Goal: Task Accomplishment & Management: Manage account settings

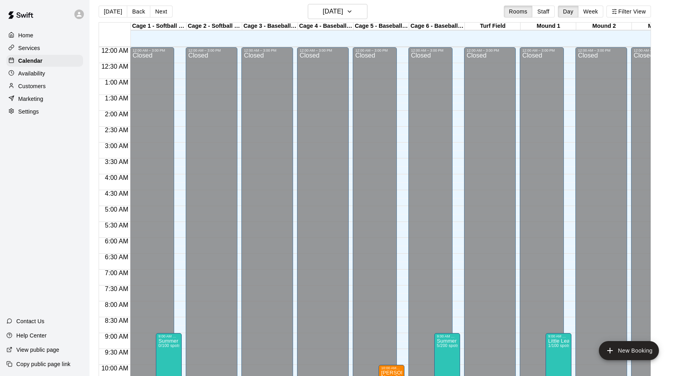
scroll to position [431, 0]
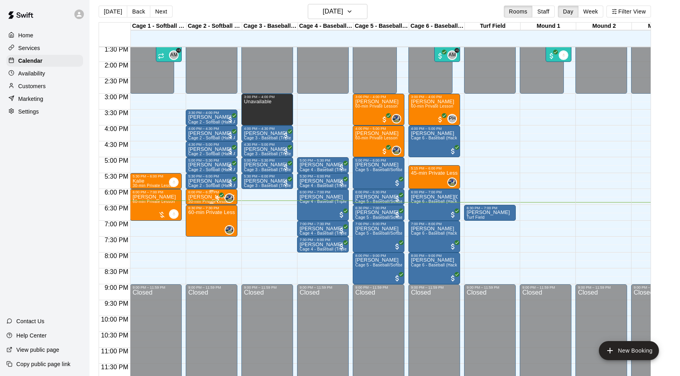
click at [198, 200] on div "[PERSON_NAME] [PERSON_NAME] 30-min Private Lesson" at bounding box center [211, 382] width 47 height 376
click at [199, 219] on img "edit" at bounding box center [196, 221] width 9 height 9
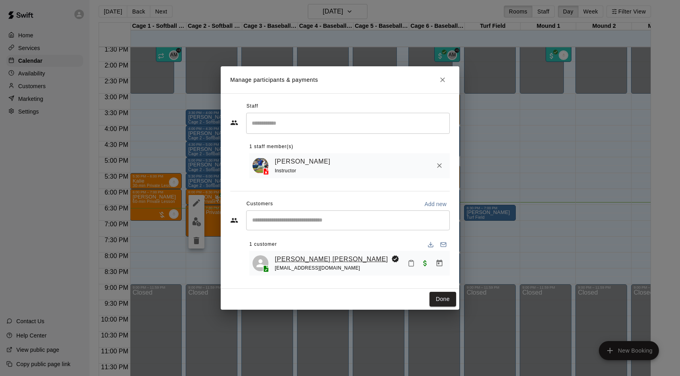
click at [304, 258] on link "[PERSON_NAME] [PERSON_NAME]" at bounding box center [331, 259] width 113 height 10
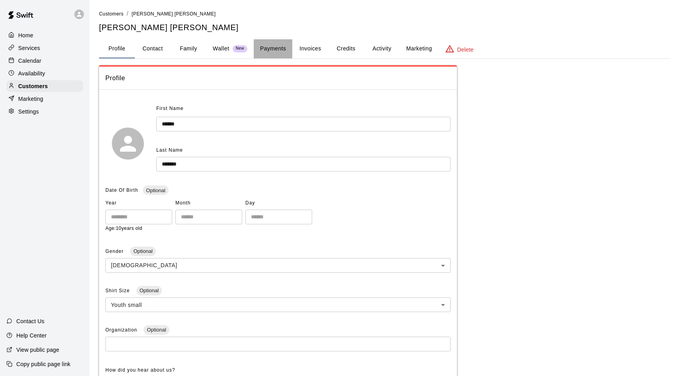
click at [270, 50] on button "Payments" at bounding box center [273, 48] width 39 height 19
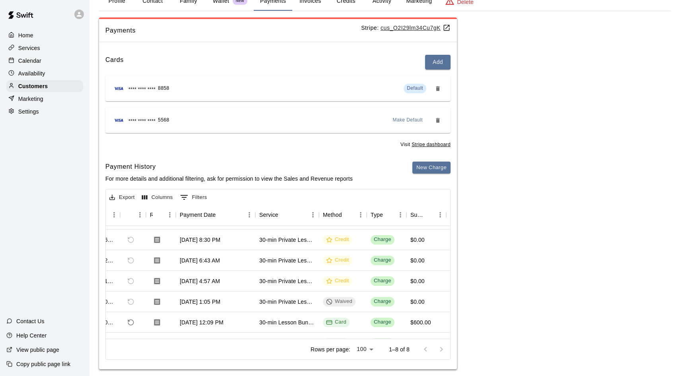
scroll to position [0, 31]
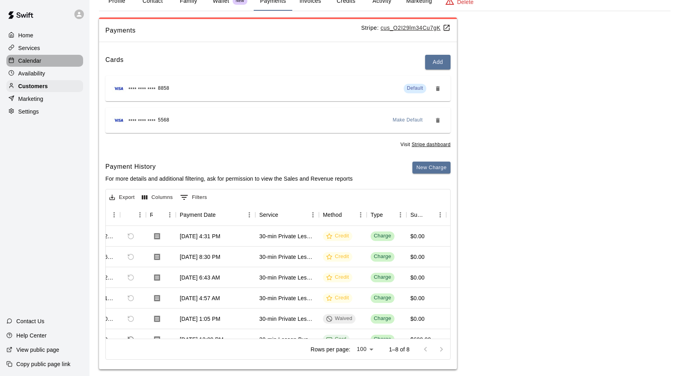
click at [43, 62] on div "Calendar" at bounding box center [44, 61] width 77 height 12
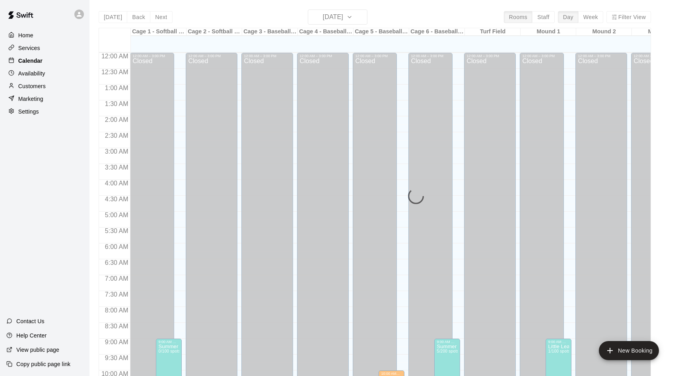
scroll to position [407, 0]
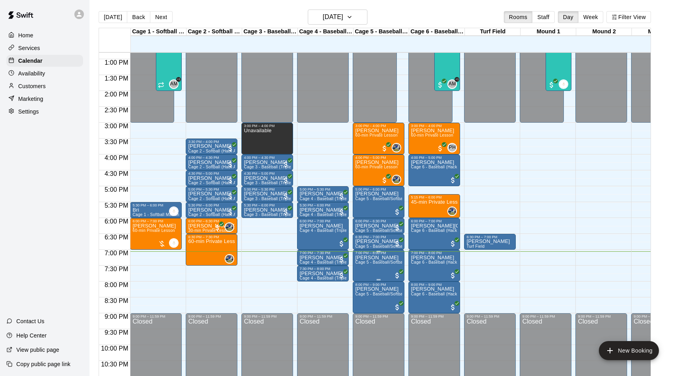
click at [378, 258] on p "[PERSON_NAME]" at bounding box center [378, 258] width 47 height 0
click at [361, 285] on img "edit" at bounding box center [363, 285] width 9 height 9
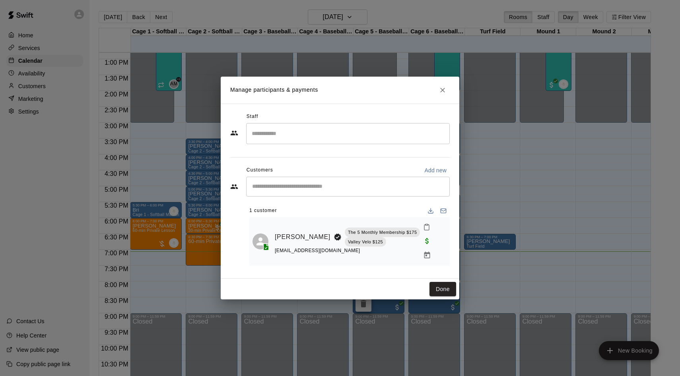
click at [439, 94] on icon "Close" at bounding box center [443, 90] width 8 height 8
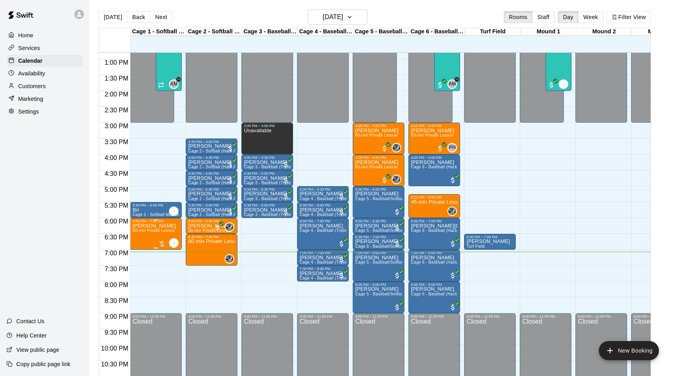
click at [139, 245] on button "edit" at bounding box center [141, 251] width 16 height 16
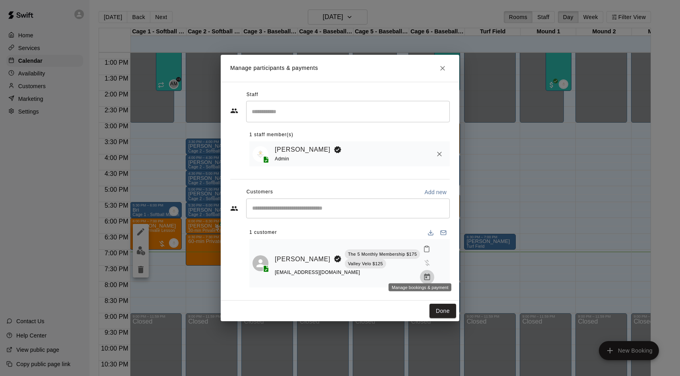
click at [424, 274] on icon "Manage bookings & payment" at bounding box center [427, 277] width 6 height 7
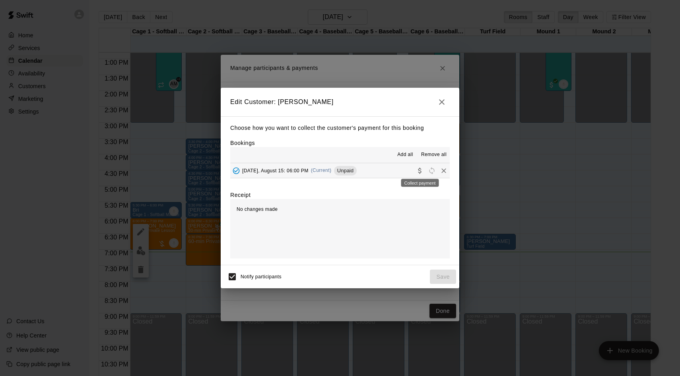
click at [419, 170] on icon "Collect payment" at bounding box center [420, 171] width 8 height 8
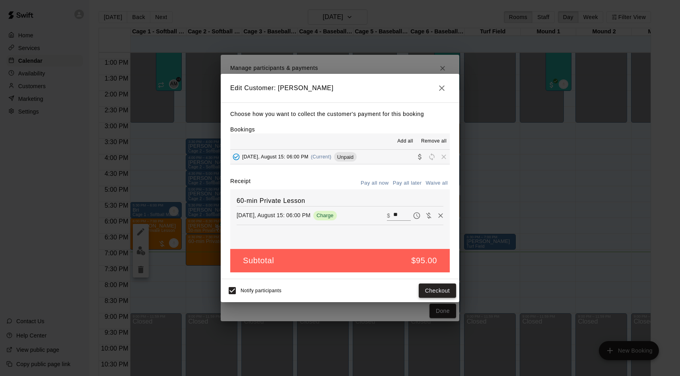
click at [437, 289] on button "Checkout" at bounding box center [437, 291] width 37 height 15
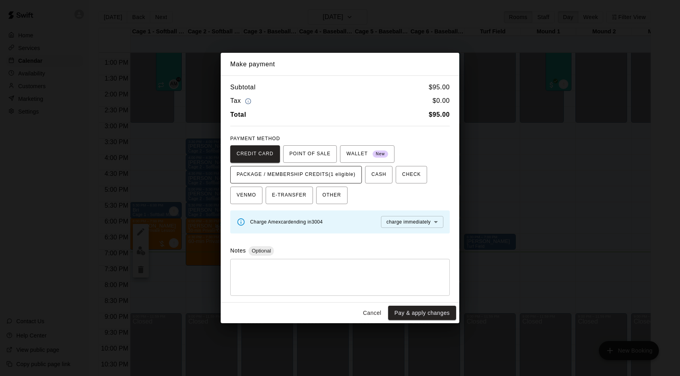
click at [300, 176] on span "PACKAGE / MEMBERSHIP CREDITS (1 eligible)" at bounding box center [296, 175] width 119 height 13
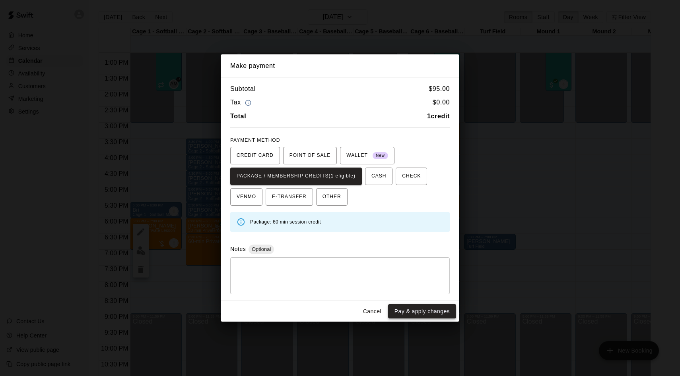
click at [423, 314] on button "Pay & apply changes" at bounding box center [422, 312] width 68 height 15
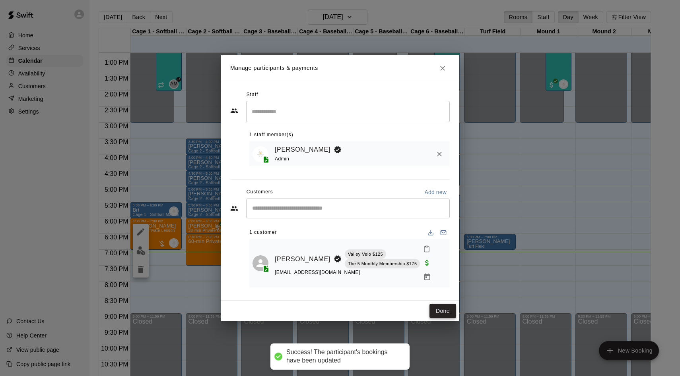
click at [449, 306] on button "Done" at bounding box center [442, 311] width 27 height 15
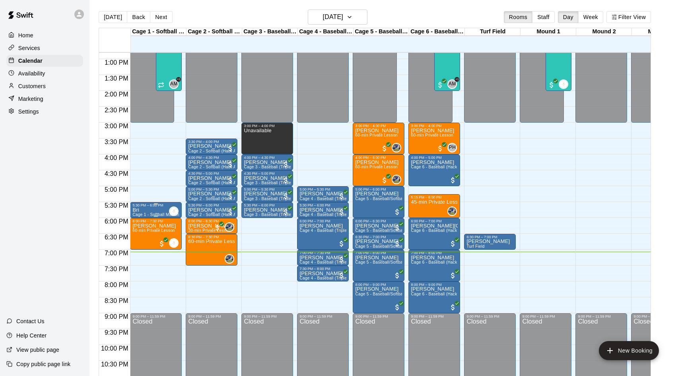
scroll to position [421, 0]
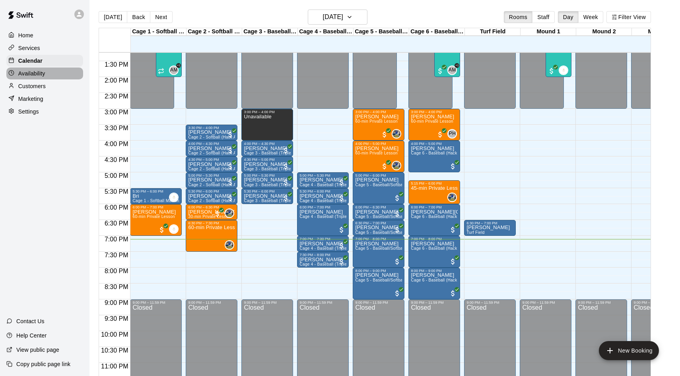
click at [24, 73] on p "Availability" at bounding box center [31, 74] width 27 height 8
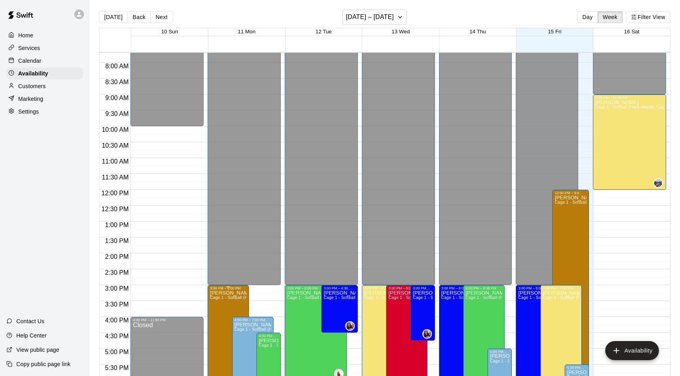
scroll to position [226, 0]
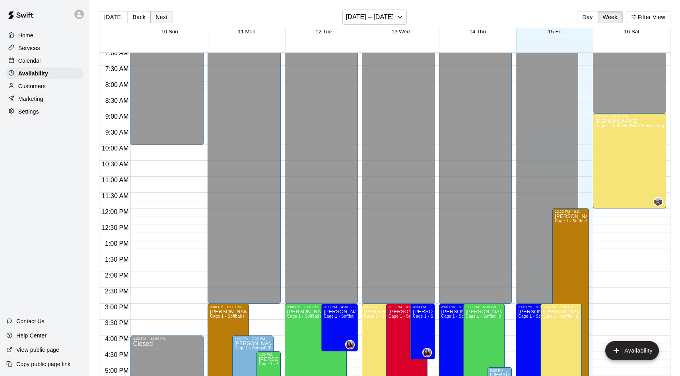
click at [167, 17] on button "Next" at bounding box center [161, 17] width 22 height 12
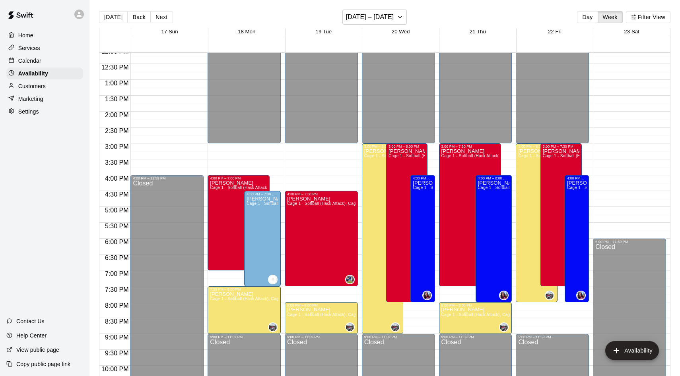
scroll to position [408, 0]
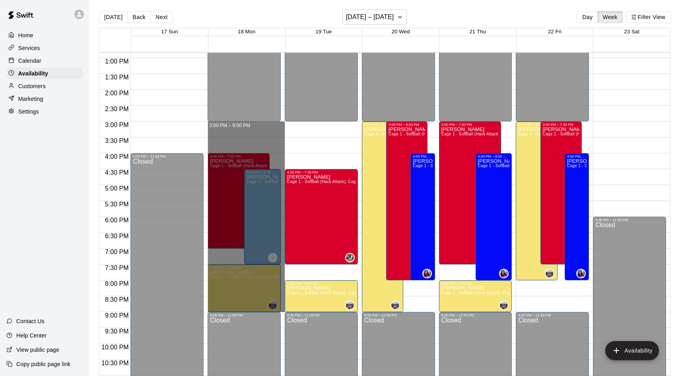
drag, startPoint x: 236, startPoint y: 124, endPoint x: 242, endPoint y: 309, distance: 185.4
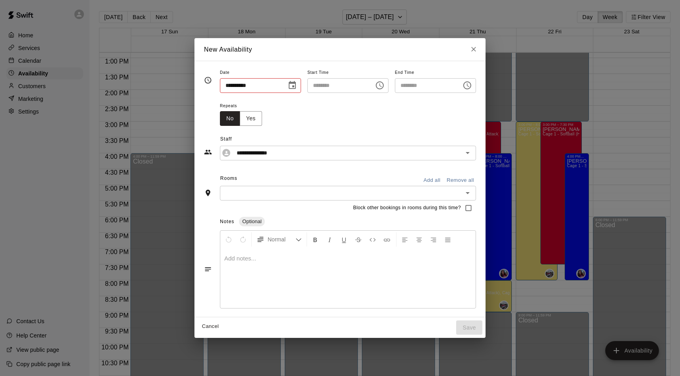
type input "**********"
type input "********"
click at [406, 87] on input "********" at bounding box center [425, 85] width 61 height 15
type input "********"
click at [434, 181] on button "Add all" at bounding box center [431, 181] width 25 height 12
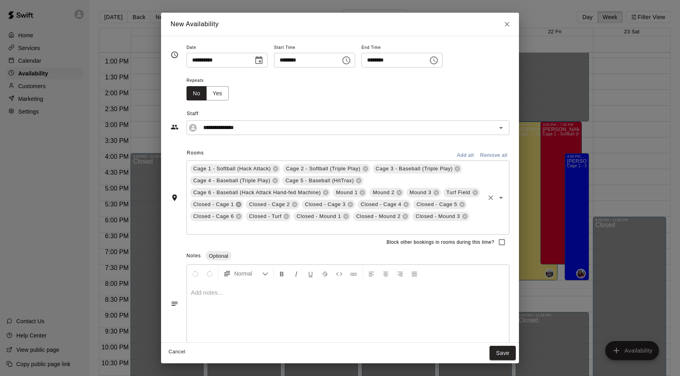
click at [239, 206] on icon at bounding box center [238, 205] width 6 height 6
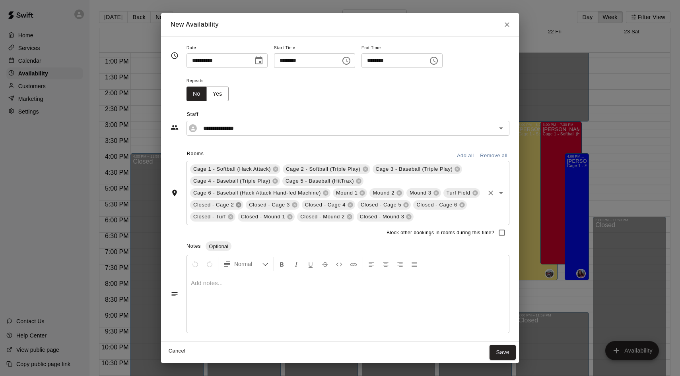
click at [239, 206] on icon at bounding box center [238, 205] width 6 height 6
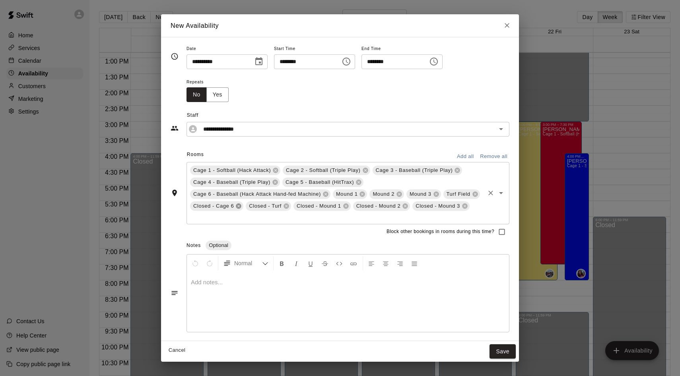
click at [239, 206] on icon at bounding box center [238, 206] width 6 height 6
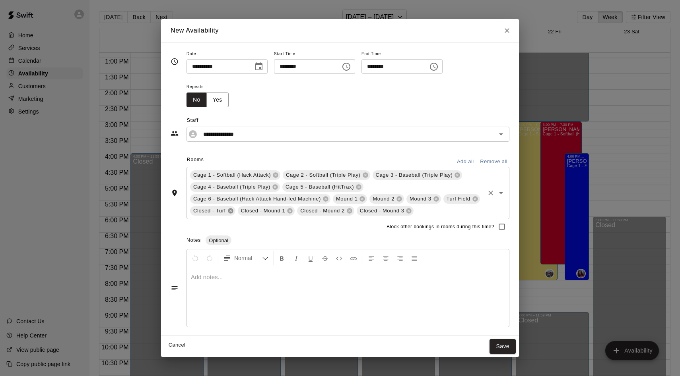
click at [229, 213] on icon at bounding box center [230, 211] width 5 height 5
click at [244, 213] on icon at bounding box center [242, 211] width 5 height 5
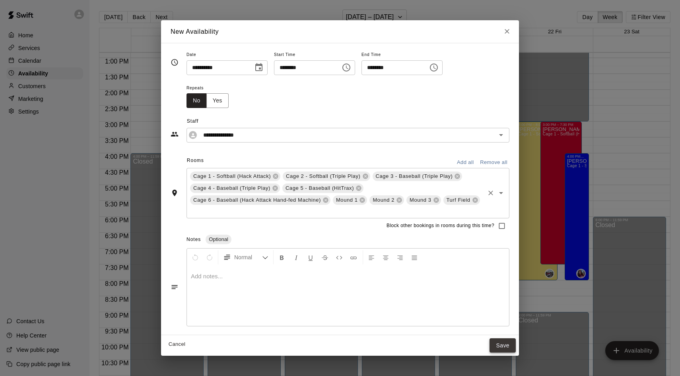
click at [503, 344] on button "Save" at bounding box center [502, 346] width 26 height 15
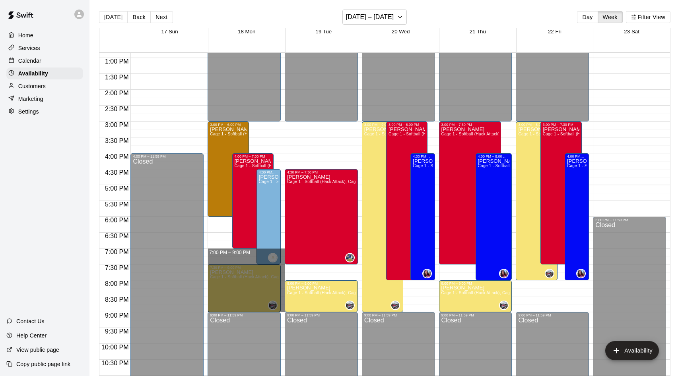
drag, startPoint x: 210, startPoint y: 256, endPoint x: 212, endPoint y: 311, distance: 55.3
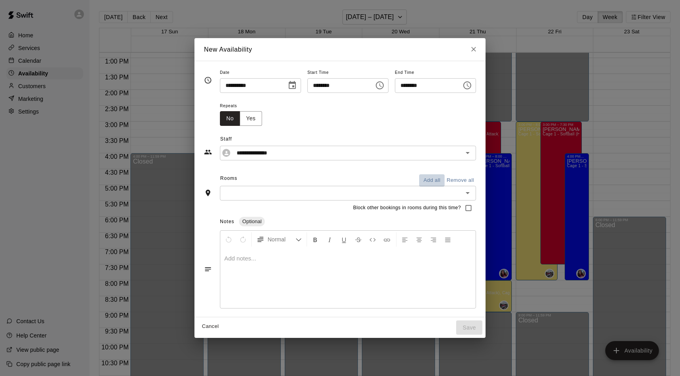
click at [433, 177] on button "Add all" at bounding box center [431, 181] width 25 height 12
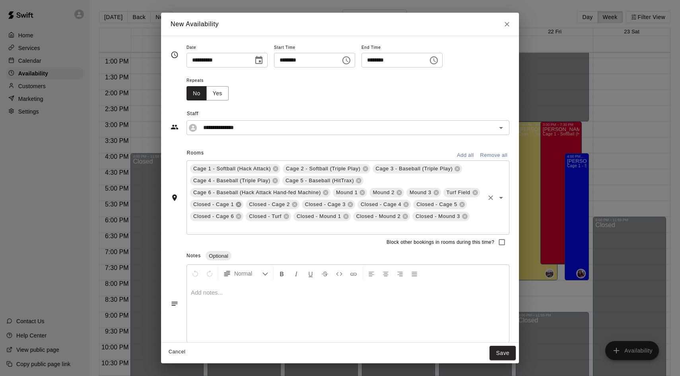
click at [237, 208] on icon at bounding box center [238, 205] width 6 height 6
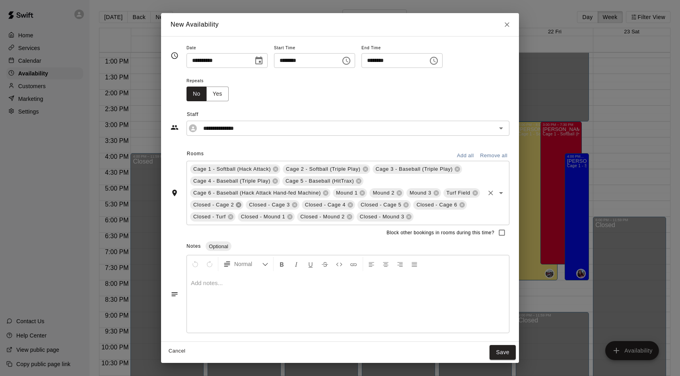
click at [237, 208] on icon at bounding box center [238, 205] width 6 height 6
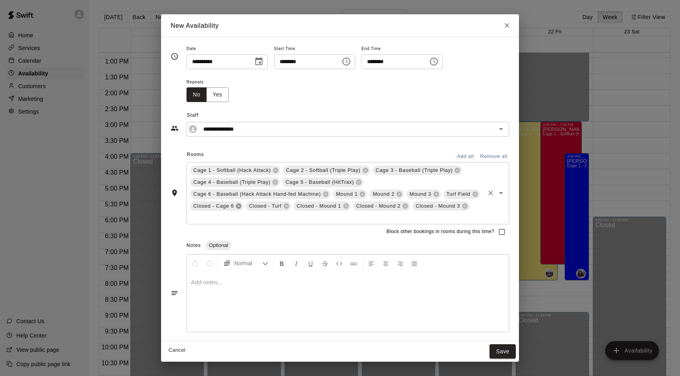
click at [237, 208] on icon at bounding box center [238, 206] width 5 height 5
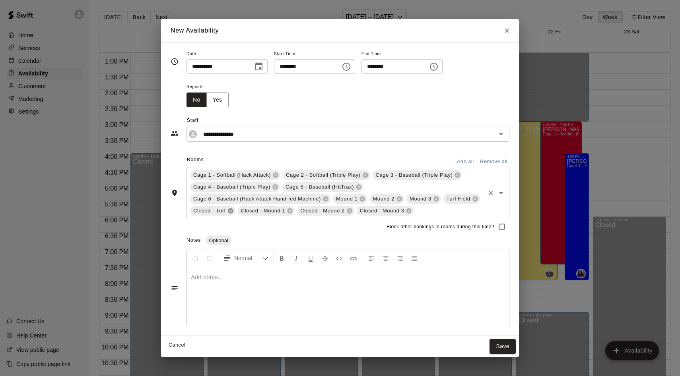
click at [237, 208] on div "Cage 1 - Softball (Hack Attack) Cage 2 - Softball (Triple Play) Cage 3 - Baseba…" at bounding box center [347, 193] width 323 height 52
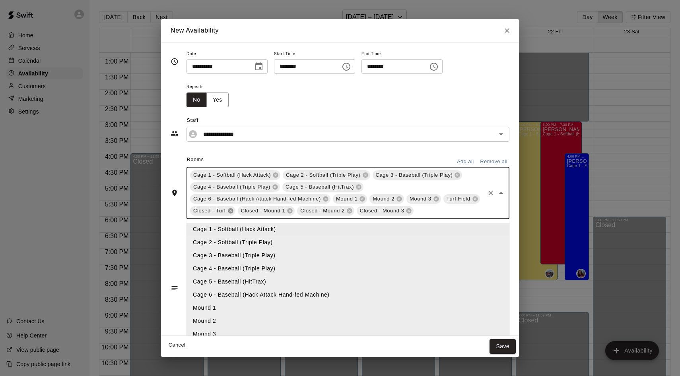
click at [233, 210] on icon at bounding box center [230, 211] width 6 height 6
click at [233, 210] on span "Closed - Mound 1" at bounding box center [215, 211] width 51 height 8
click at [243, 211] on icon at bounding box center [242, 211] width 5 height 5
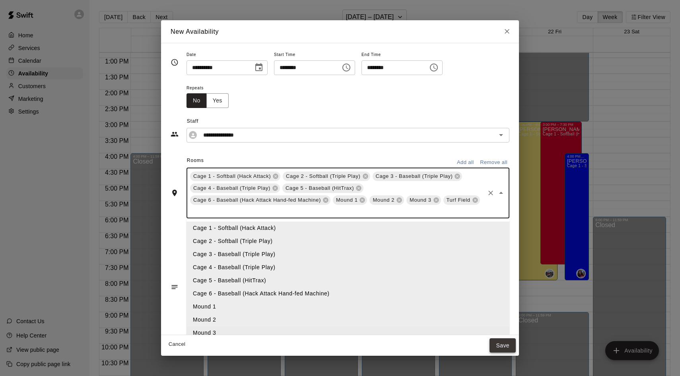
click at [506, 346] on button "Save" at bounding box center [502, 346] width 26 height 15
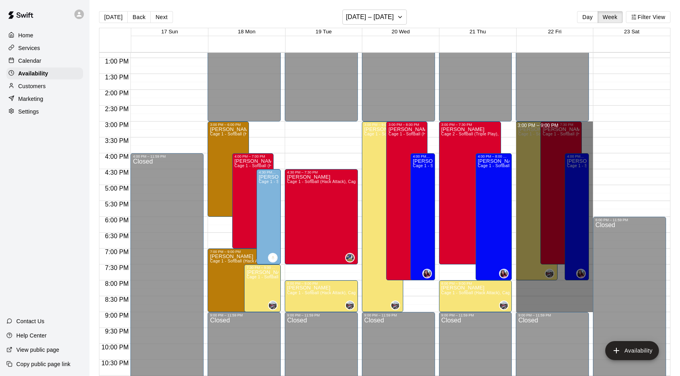
drag, startPoint x: 585, startPoint y: 122, endPoint x: 578, endPoint y: 307, distance: 184.6
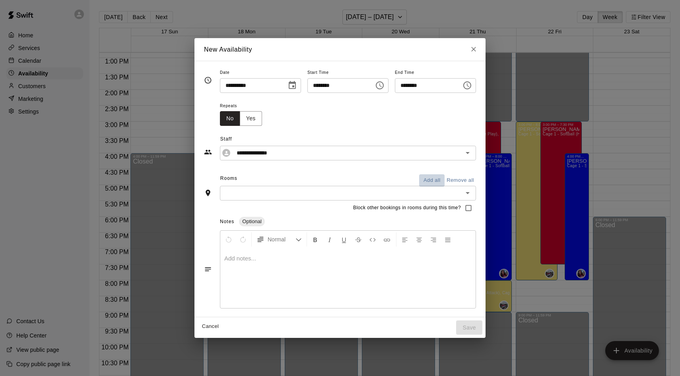
click at [431, 184] on button "Add all" at bounding box center [431, 181] width 25 height 12
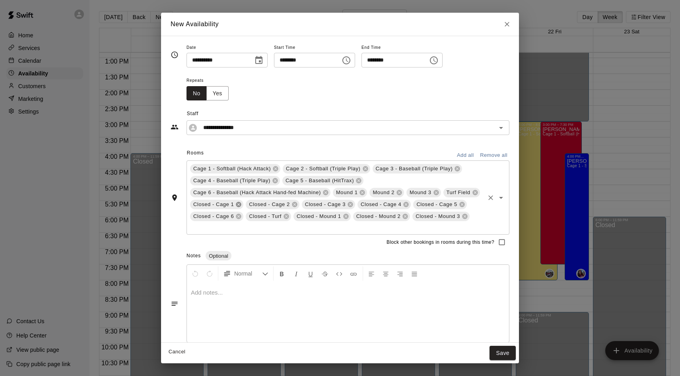
click at [239, 207] on icon at bounding box center [238, 204] width 5 height 5
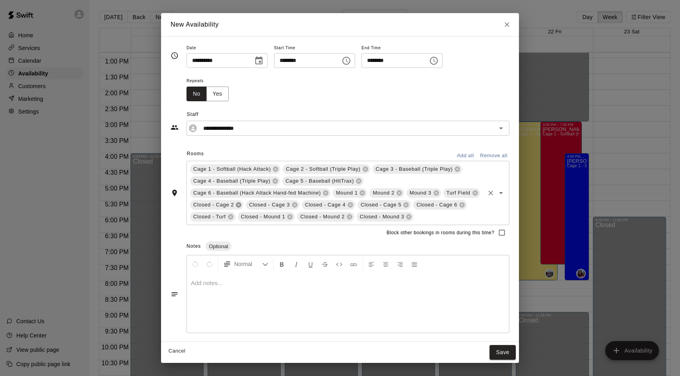
click at [239, 207] on icon at bounding box center [238, 205] width 5 height 5
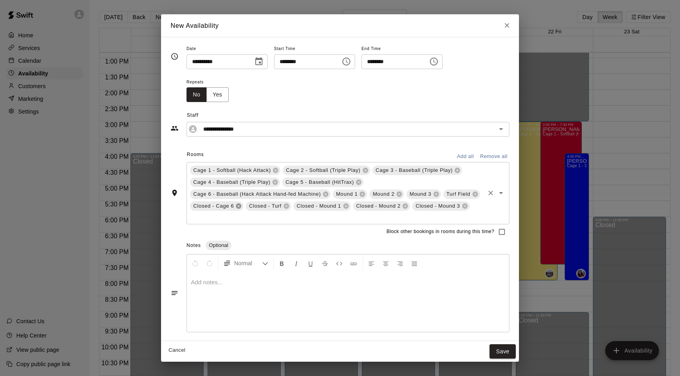
click at [239, 207] on icon at bounding box center [238, 206] width 6 height 6
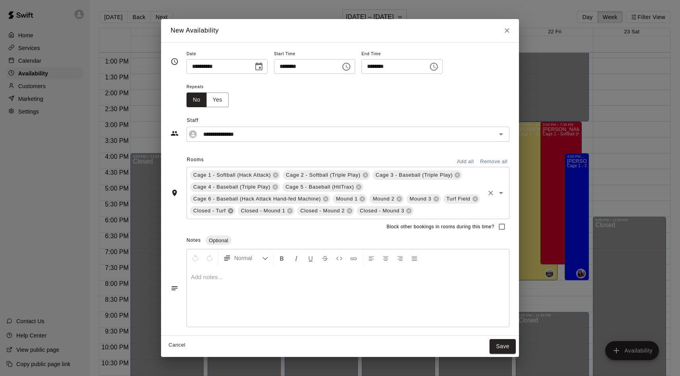
click at [232, 212] on icon at bounding box center [230, 211] width 5 height 5
click at [241, 212] on icon at bounding box center [242, 211] width 5 height 5
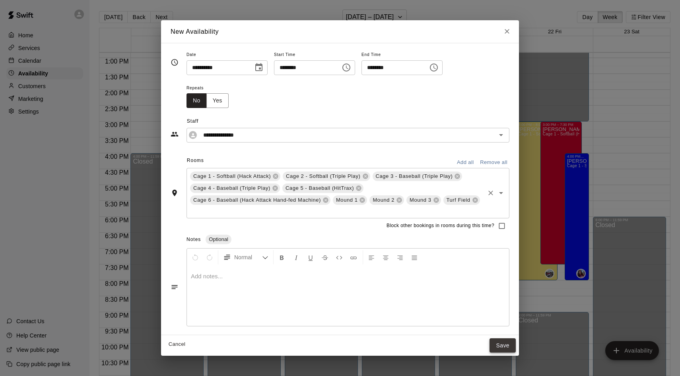
click at [505, 350] on button "Save" at bounding box center [502, 346] width 26 height 15
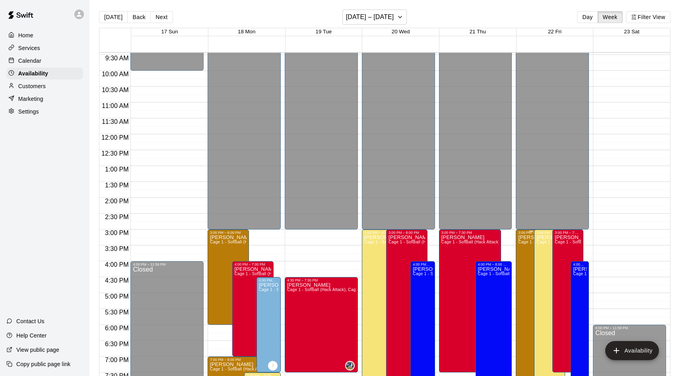
scroll to position [381, 0]
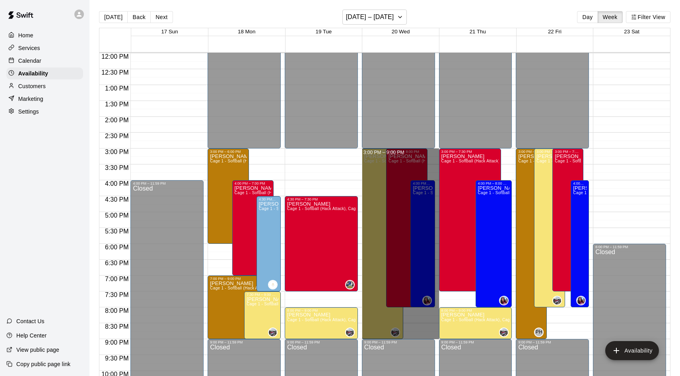
drag, startPoint x: 429, startPoint y: 150, endPoint x: 431, endPoint y: 336, distance: 185.7
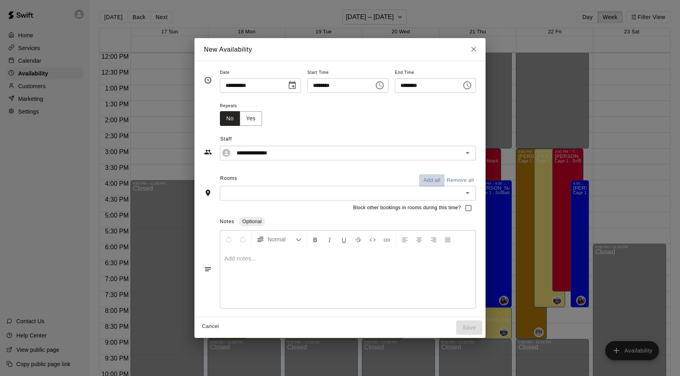
click at [432, 180] on button "Add all" at bounding box center [431, 181] width 25 height 12
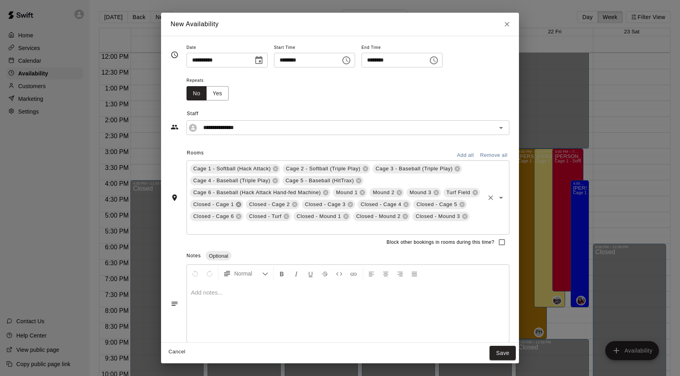
click at [237, 205] on icon at bounding box center [238, 204] width 5 height 5
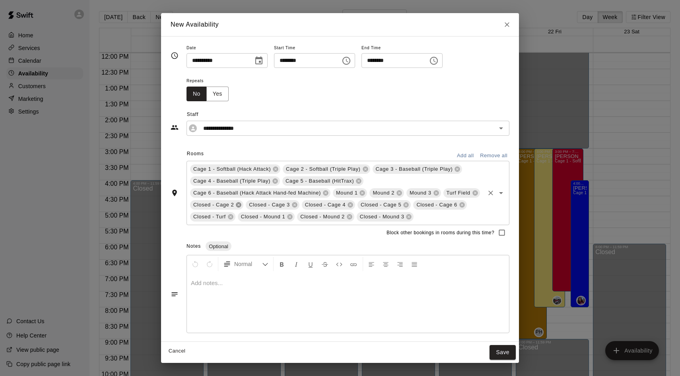
click at [237, 205] on icon at bounding box center [238, 205] width 5 height 5
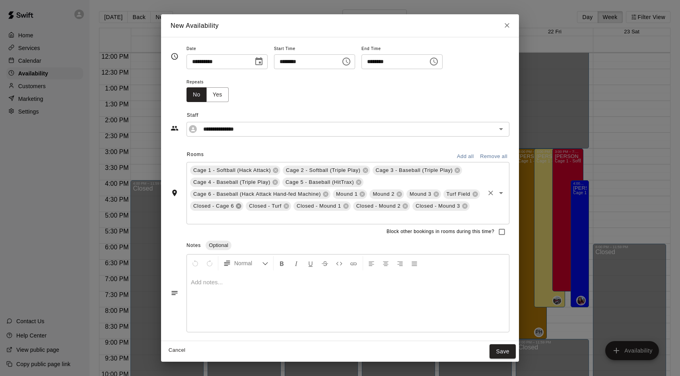
click at [237, 205] on icon at bounding box center [238, 206] width 5 height 5
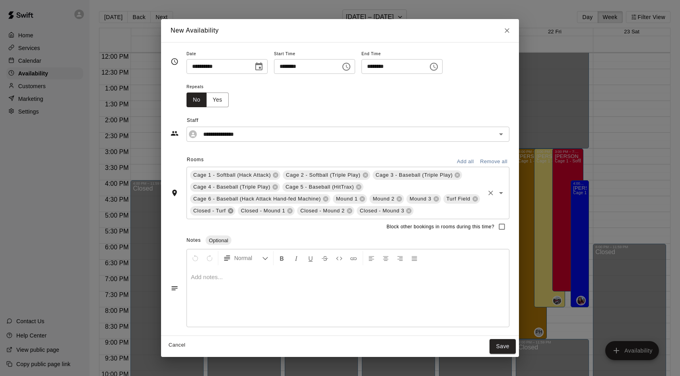
click at [231, 212] on icon at bounding box center [230, 211] width 5 height 5
click at [231, 212] on span "Closed - Mound 1" at bounding box center [215, 211] width 51 height 8
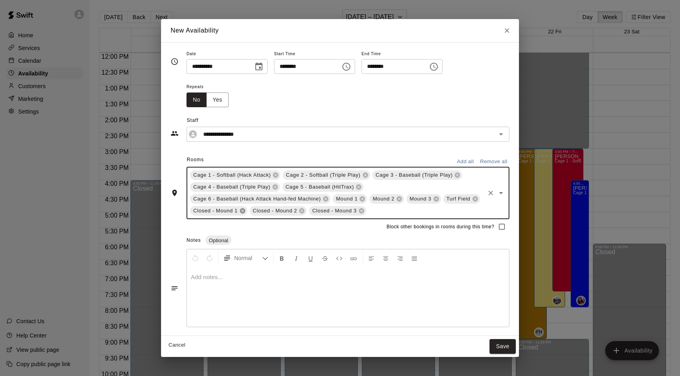
click at [240, 212] on icon at bounding box center [242, 211] width 5 height 5
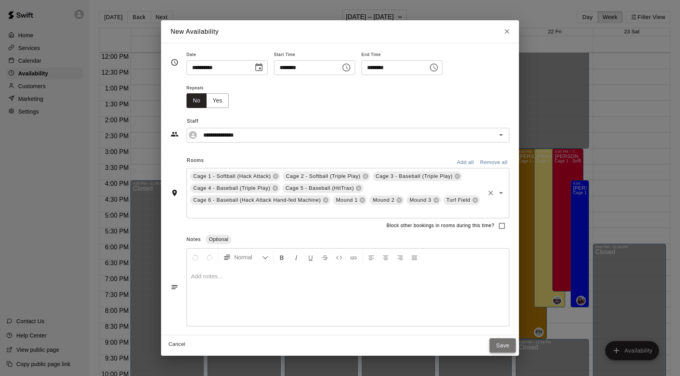
click at [491, 342] on button "Save" at bounding box center [502, 346] width 26 height 15
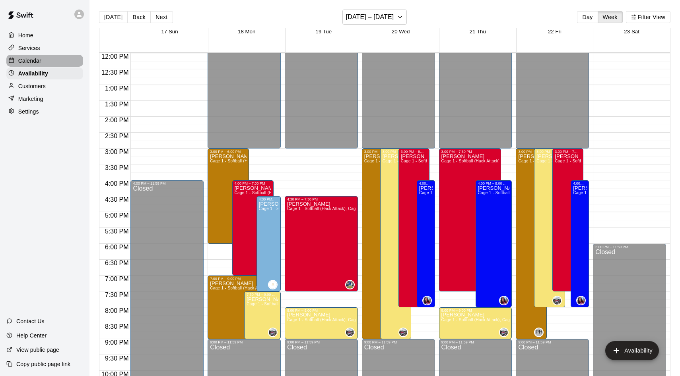
click at [47, 62] on div "Calendar" at bounding box center [44, 61] width 77 height 12
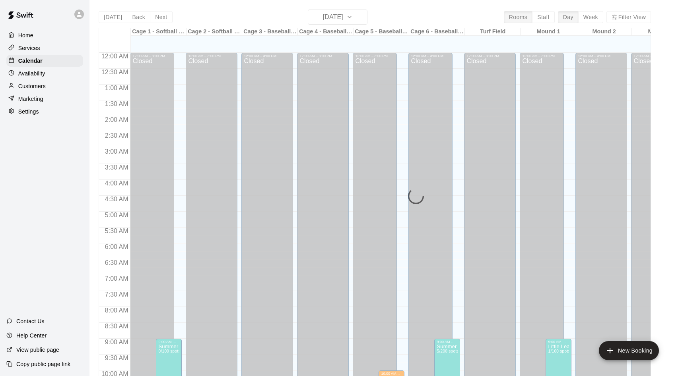
scroll to position [407, 0]
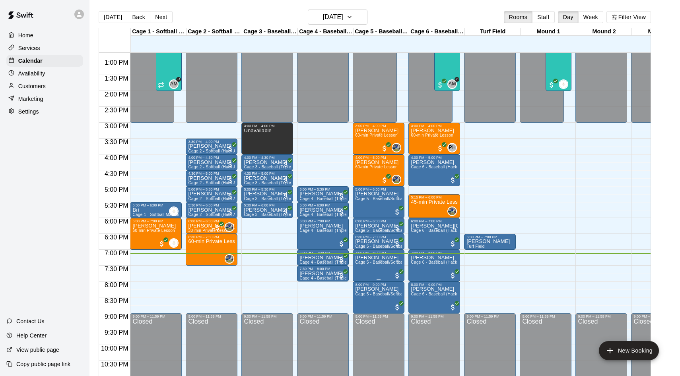
click at [300, 287] on div at bounding box center [340, 188] width 680 height 376
click at [363, 301] on icon "delete" at bounding box center [364, 301] width 6 height 7
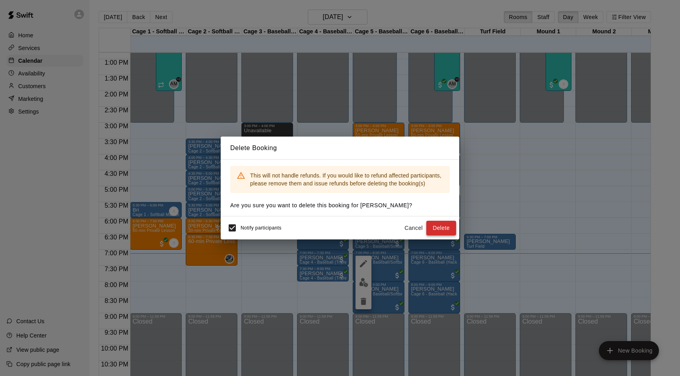
click at [444, 226] on button "Delete" at bounding box center [441, 228] width 30 height 15
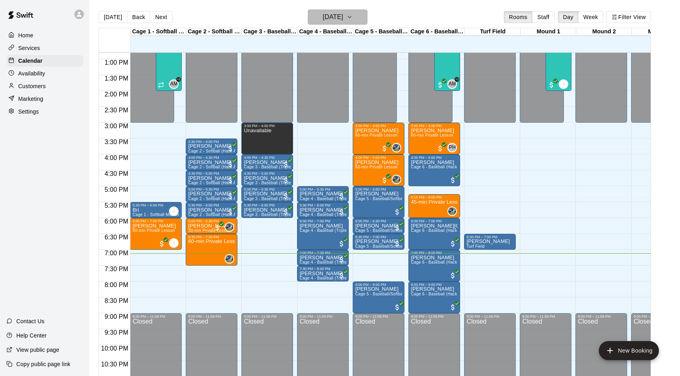
click at [326, 17] on h6 "[DATE]" at bounding box center [333, 17] width 20 height 11
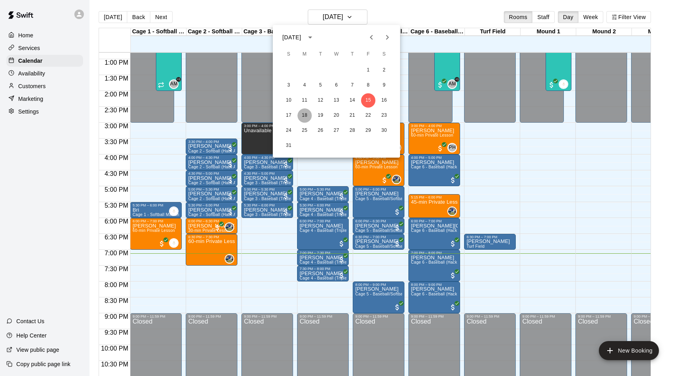
click at [304, 115] on button "18" at bounding box center [304, 116] width 14 height 14
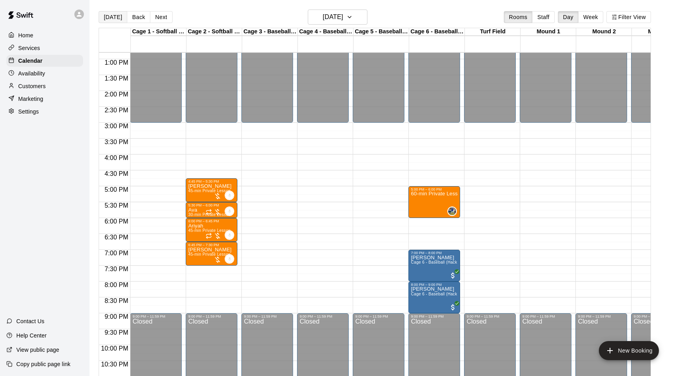
click at [115, 20] on button "[DATE]" at bounding box center [113, 17] width 29 height 12
